Goal: Task Accomplishment & Management: Manage account settings

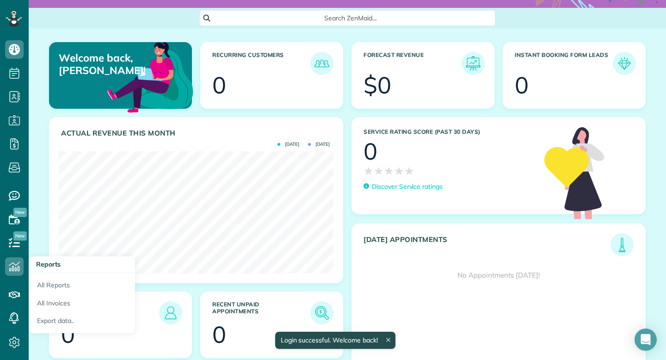
scroll to position [68, 0]
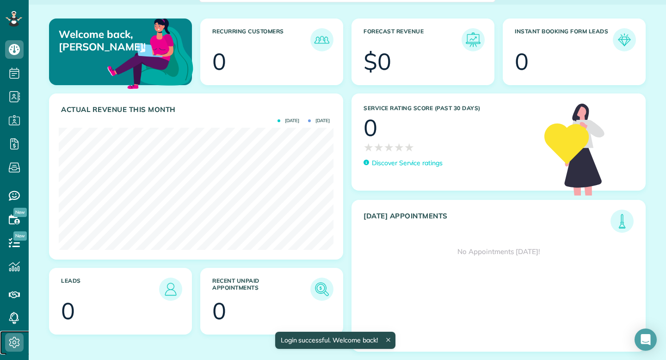
click at [7, 348] on icon at bounding box center [14, 342] width 19 height 19
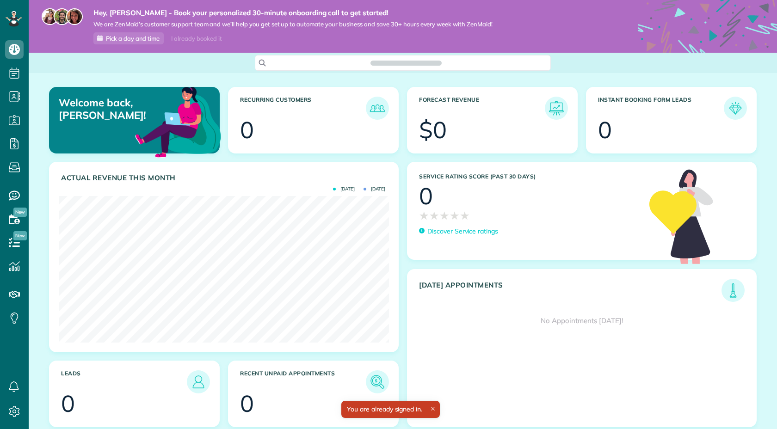
scroll to position [147, 330]
click at [11, 415] on icon at bounding box center [14, 412] width 19 height 19
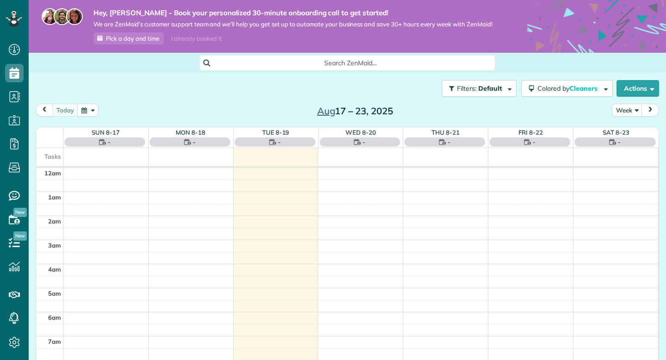
scroll to position [169, 0]
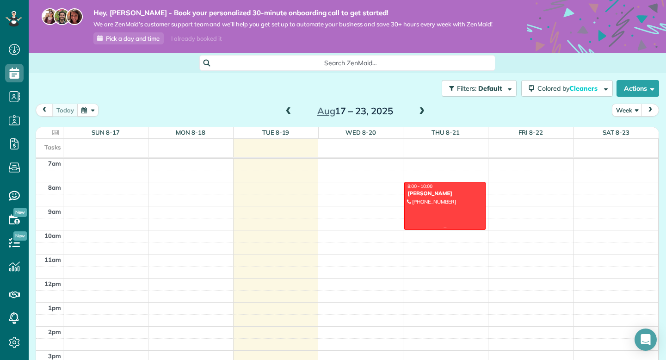
click at [456, 200] on div at bounding box center [445, 205] width 81 height 47
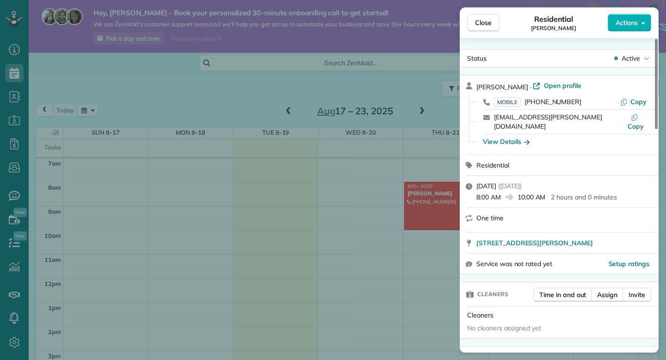
scroll to position [76, 0]
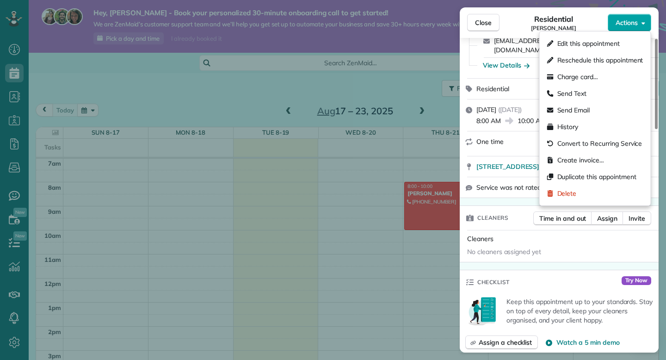
click at [628, 25] on span "Actions" at bounding box center [627, 22] width 22 height 9
click at [598, 41] on span "Edit this appointment" at bounding box center [589, 43] width 62 height 9
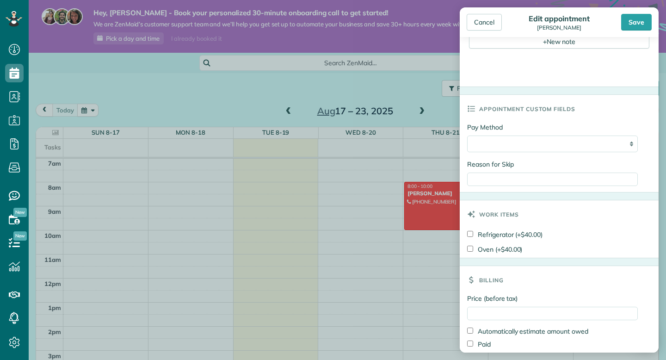
scroll to position [395, 0]
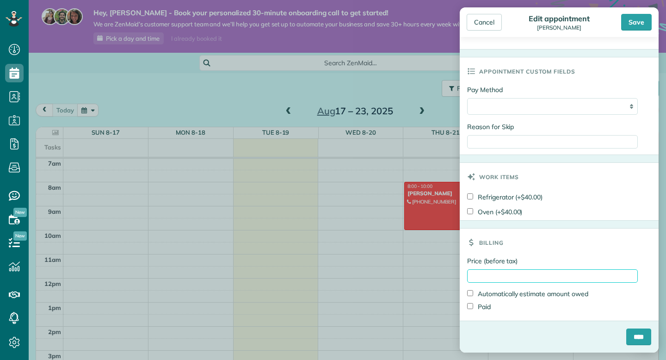
click at [497, 273] on input "Price (before tax)" at bounding box center [552, 275] width 171 height 13
type input "****"
click at [638, 334] on input "****" at bounding box center [639, 337] width 25 height 17
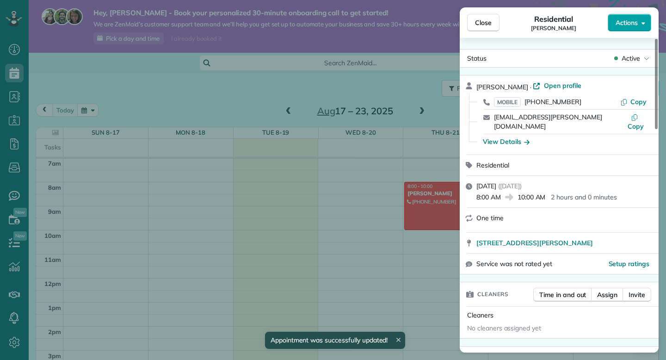
click at [626, 26] on span "Actions" at bounding box center [627, 22] width 22 height 9
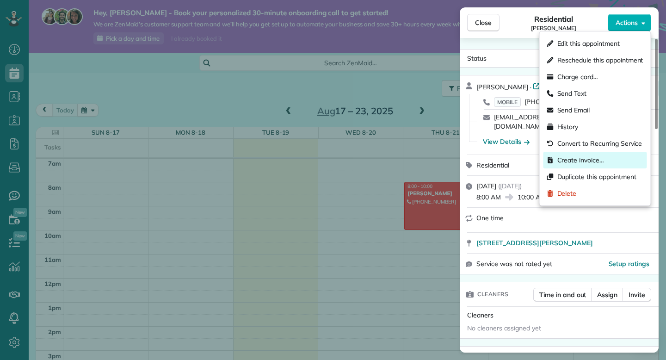
click at [575, 163] on span "Create invoice…" at bounding box center [581, 159] width 47 height 9
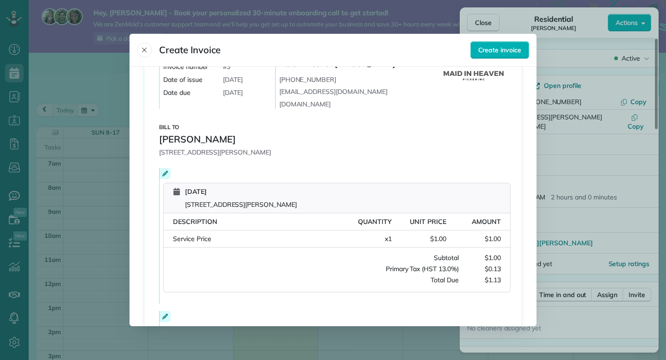
scroll to position [164, 0]
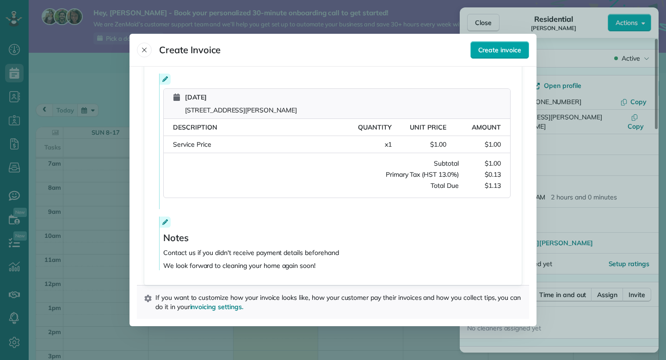
click at [488, 48] on span "Create invoice" at bounding box center [500, 49] width 43 height 9
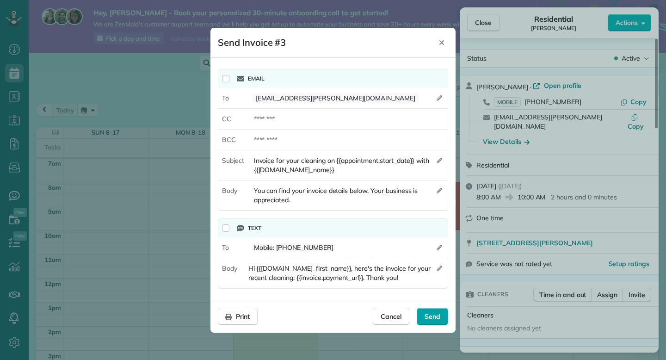
click at [435, 316] on span "Send" at bounding box center [433, 316] width 16 height 9
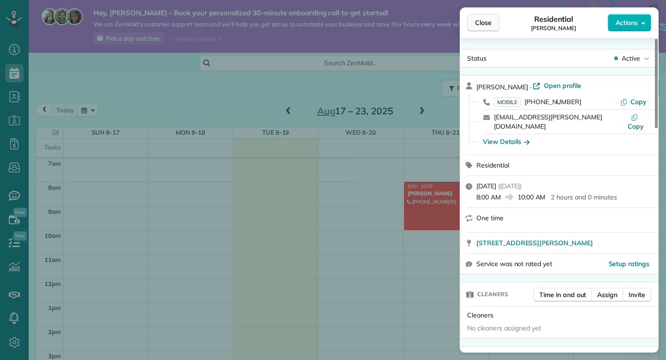
click at [480, 24] on span "Close" at bounding box center [483, 22] width 17 height 9
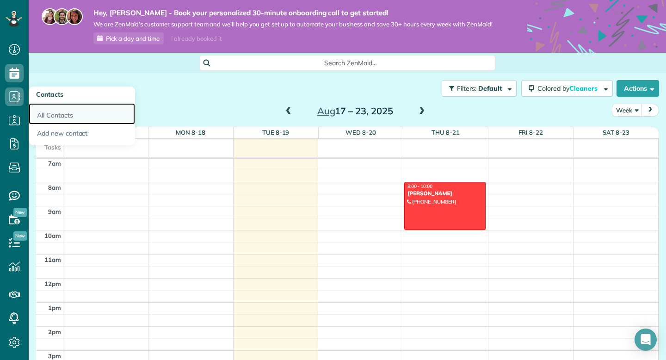
click at [54, 121] on link "All Contacts" at bounding box center [82, 113] width 106 height 21
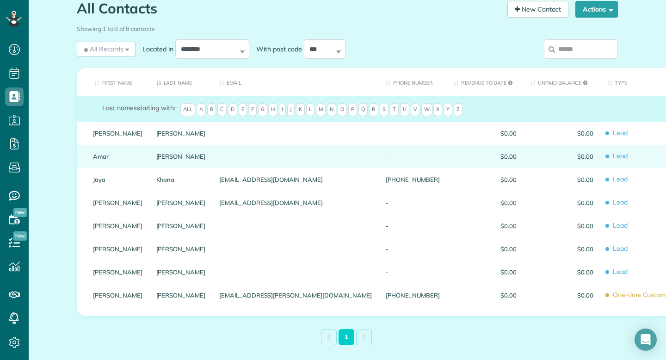
scroll to position [103, 0]
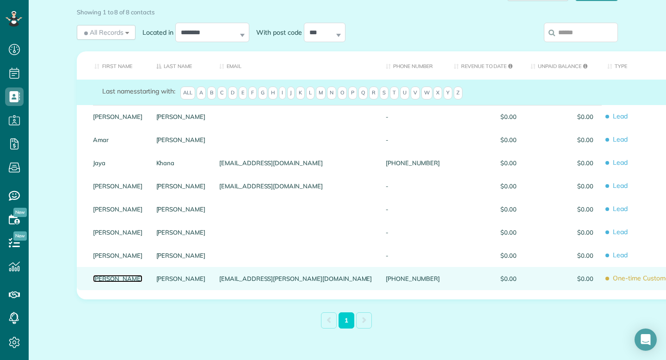
click at [105, 275] on link "Chris" at bounding box center [118, 278] width 50 height 6
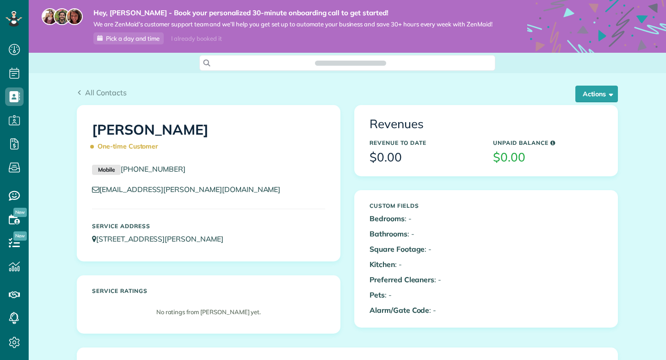
scroll to position [4, 4]
click at [586, 95] on button "Actions" at bounding box center [597, 94] width 43 height 17
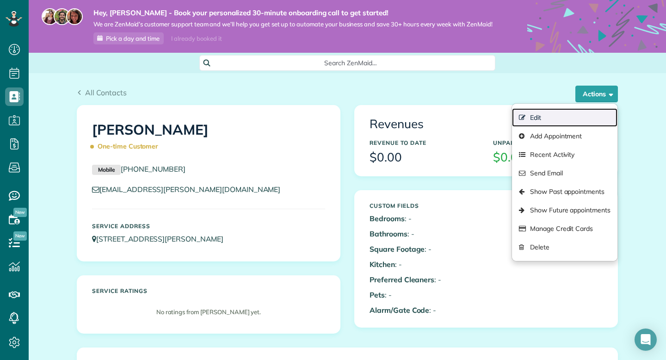
click at [547, 119] on link "Edit" at bounding box center [565, 117] width 106 height 19
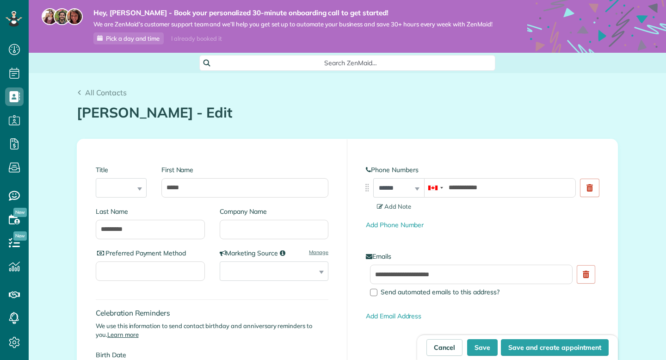
scroll to position [4, 4]
type input "**********"
click at [404, 205] on span "Add Note" at bounding box center [394, 206] width 34 height 7
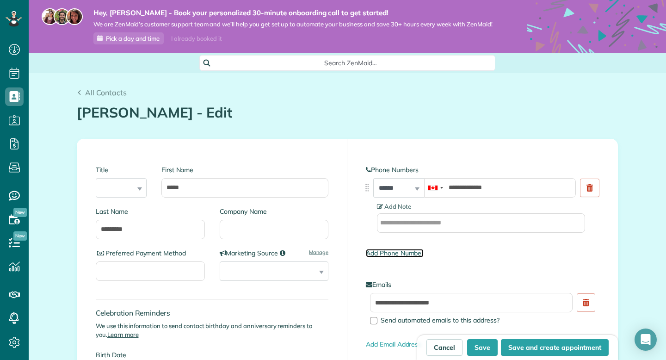
click at [385, 253] on link "Add Phone Number" at bounding box center [395, 253] width 58 height 8
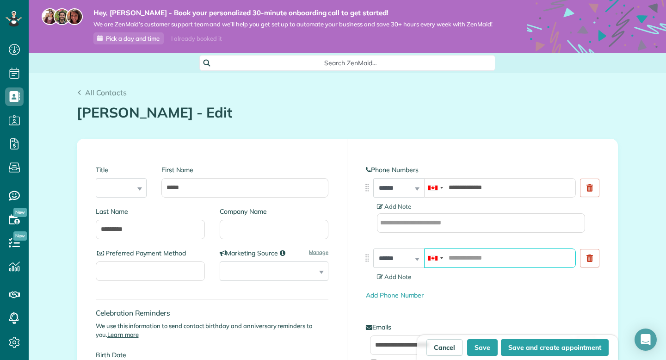
click at [479, 258] on input "tel" at bounding box center [500, 258] width 152 height 19
type input "**********"
click at [479, 349] on button "Save" at bounding box center [482, 347] width 31 height 17
type input "**********"
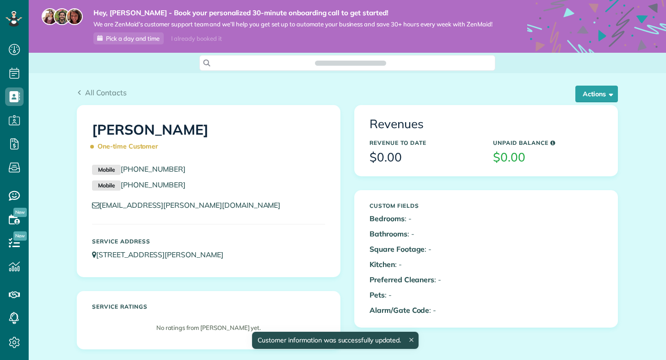
scroll to position [4, 4]
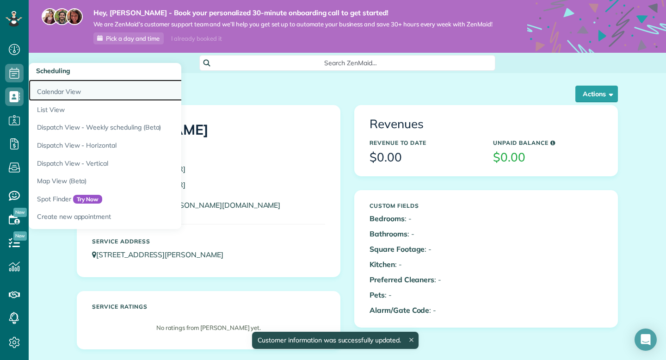
click at [44, 93] on link "Calendar View" at bounding box center [144, 90] width 231 height 21
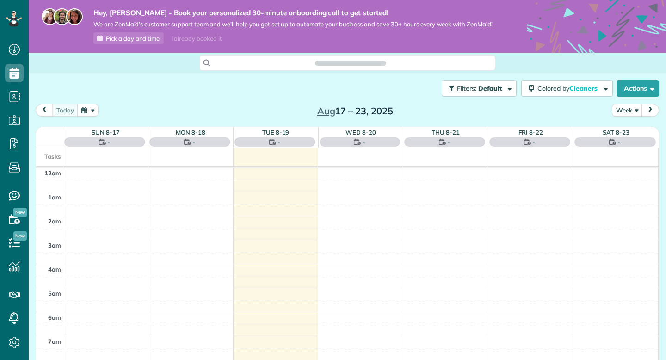
scroll to position [169, 0]
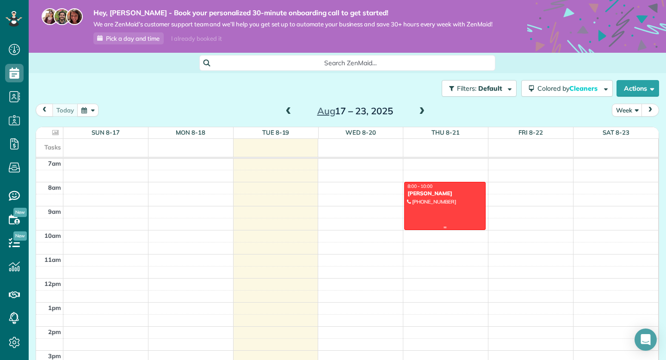
click at [429, 210] on div at bounding box center [445, 205] width 81 height 47
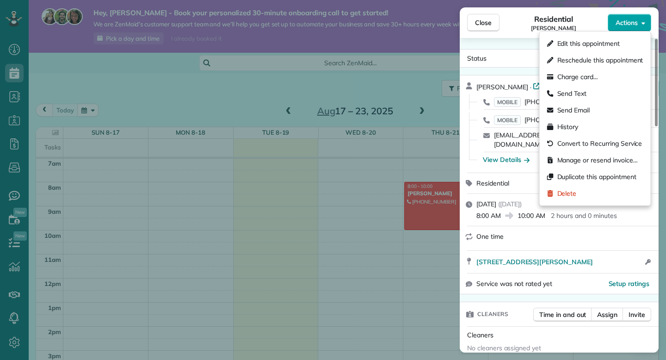
click at [622, 22] on span "Actions" at bounding box center [627, 22] width 22 height 9
click at [576, 41] on span "Edit this appointment" at bounding box center [589, 43] width 62 height 9
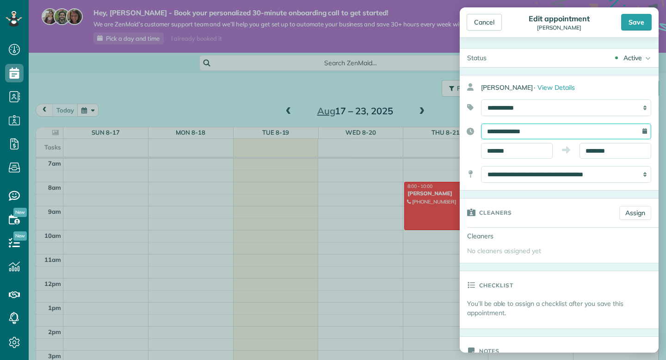
click at [514, 133] on input "**********" at bounding box center [566, 132] width 170 height 16
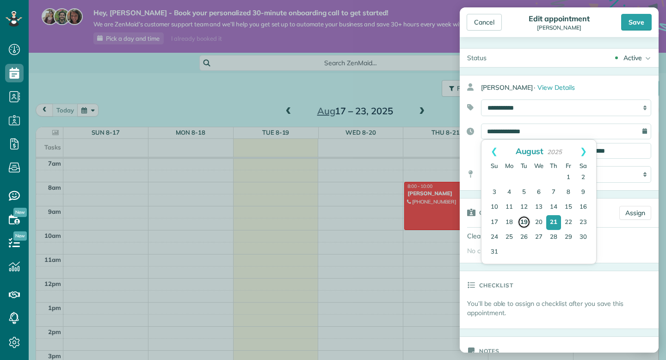
click at [527, 222] on link "19" at bounding box center [524, 222] width 13 height 13
type input "**********"
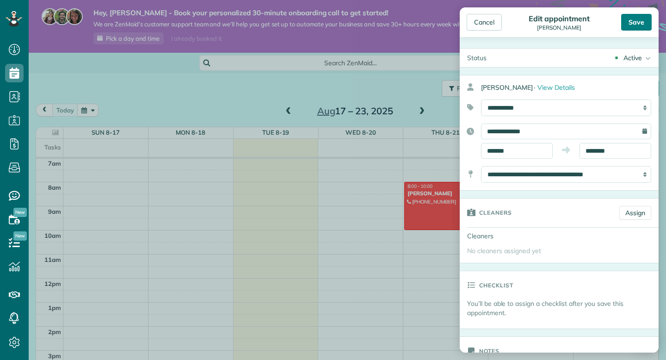
click at [629, 29] on div "Save" at bounding box center [637, 22] width 31 height 17
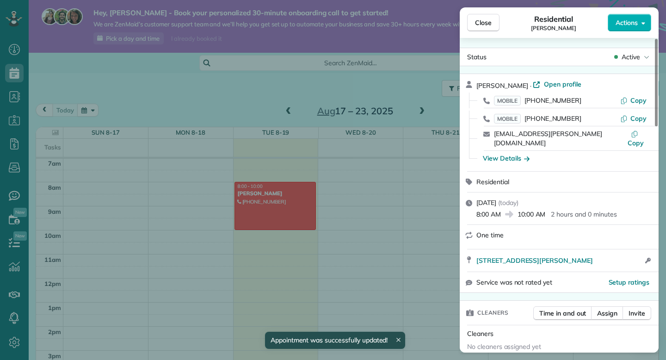
scroll to position [2, 0]
click at [621, 12] on div "Close Residential [PERSON_NAME] Actions" at bounding box center [559, 22] width 199 height 31
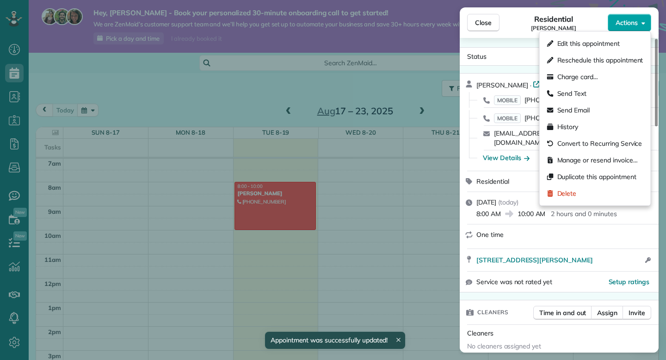
click at [624, 21] on span "Actions" at bounding box center [627, 22] width 22 height 9
click at [572, 158] on span "Manage or resend invoice…" at bounding box center [598, 159] width 81 height 9
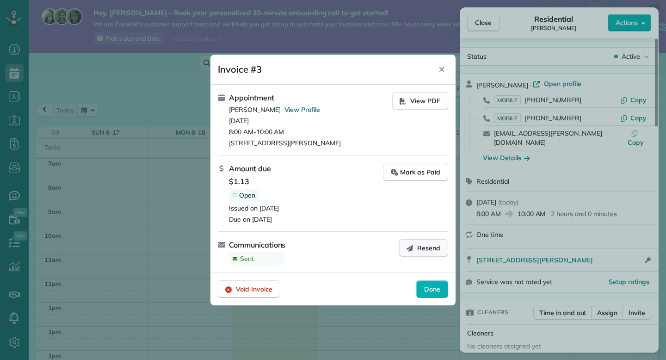
click at [422, 247] on span "Resend" at bounding box center [428, 247] width 23 height 9
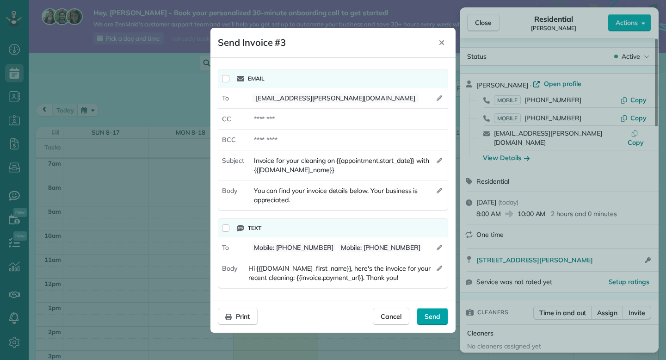
click at [439, 315] on span "Send" at bounding box center [433, 316] width 16 height 9
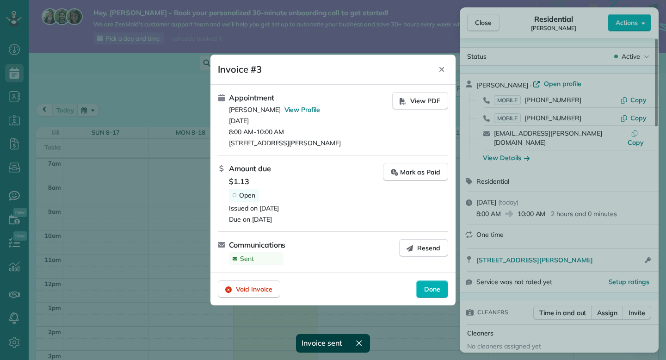
click at [434, 291] on span "Done" at bounding box center [432, 289] width 16 height 9
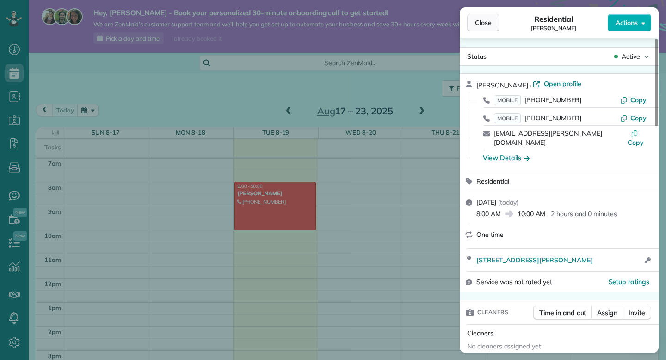
click at [485, 20] on span "Close" at bounding box center [483, 22] width 17 height 9
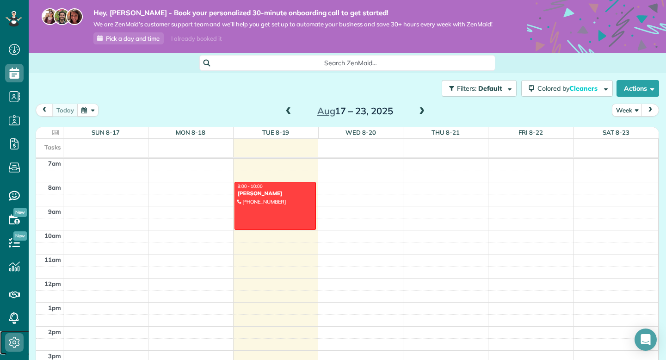
click at [16, 337] on icon at bounding box center [14, 342] width 19 height 19
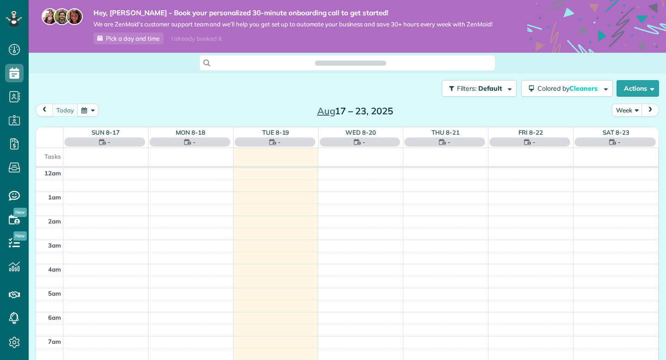
scroll to position [169, 0]
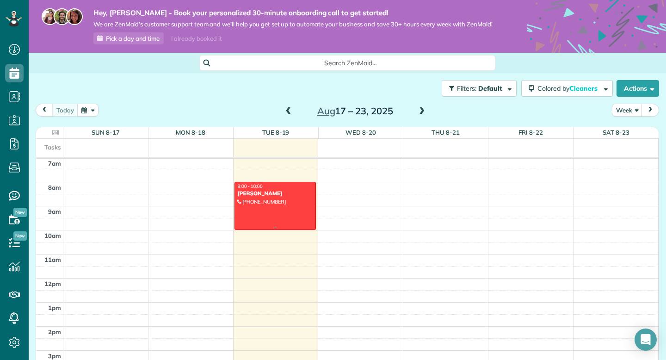
click at [282, 206] on div at bounding box center [275, 205] width 81 height 47
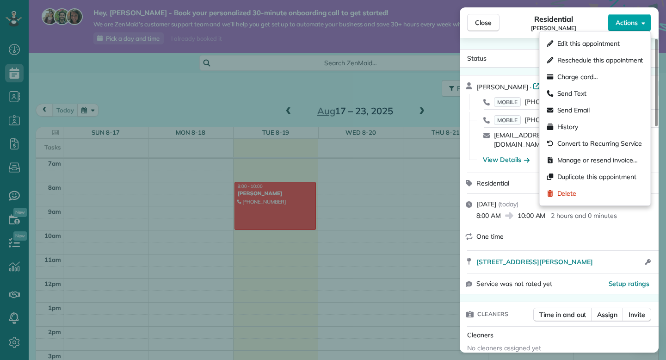
click at [629, 28] on button "Actions" at bounding box center [630, 23] width 44 height 18
click at [572, 158] on span "Manage or resend invoice…" at bounding box center [598, 159] width 81 height 9
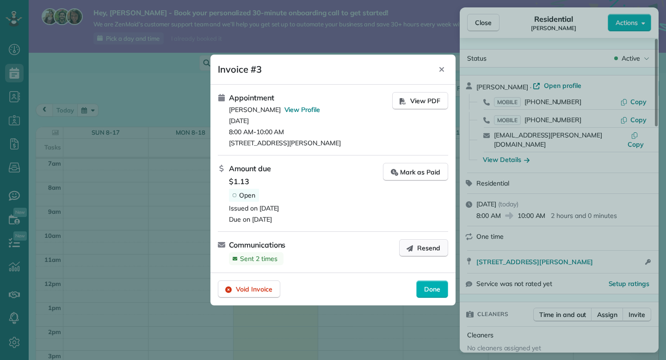
click at [426, 249] on span "Resend" at bounding box center [428, 247] width 23 height 9
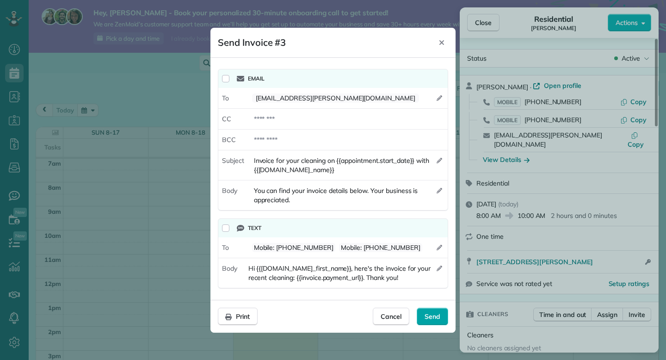
click at [435, 317] on span "Send" at bounding box center [433, 316] width 16 height 9
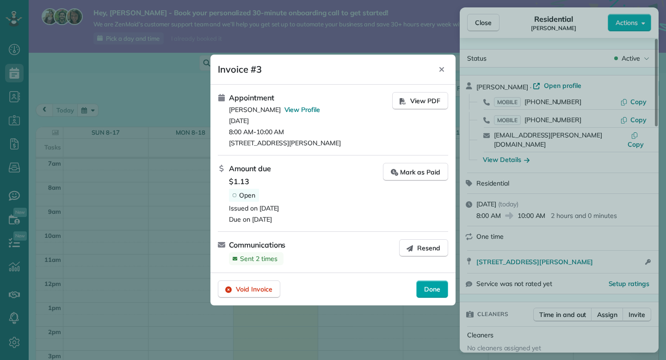
click at [437, 292] on span "Done" at bounding box center [432, 289] width 16 height 9
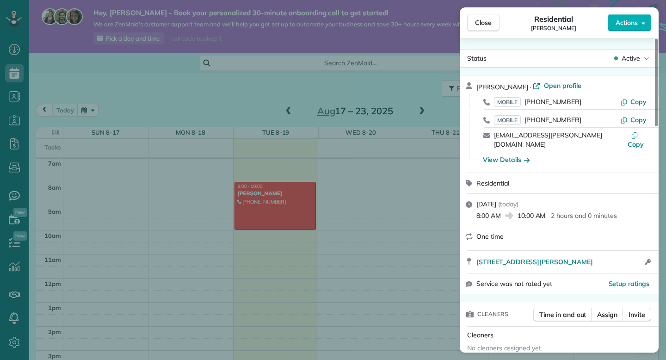
click at [21, 342] on div "Close Residential Chris Vassiliou Actions Status Active Chris Vassiliou · Open …" at bounding box center [333, 180] width 666 height 360
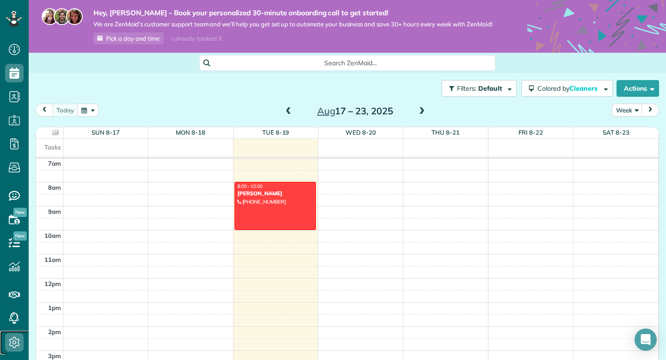
click at [18, 344] on icon at bounding box center [14, 342] width 19 height 19
